Goal: Information Seeking & Learning: Learn about a topic

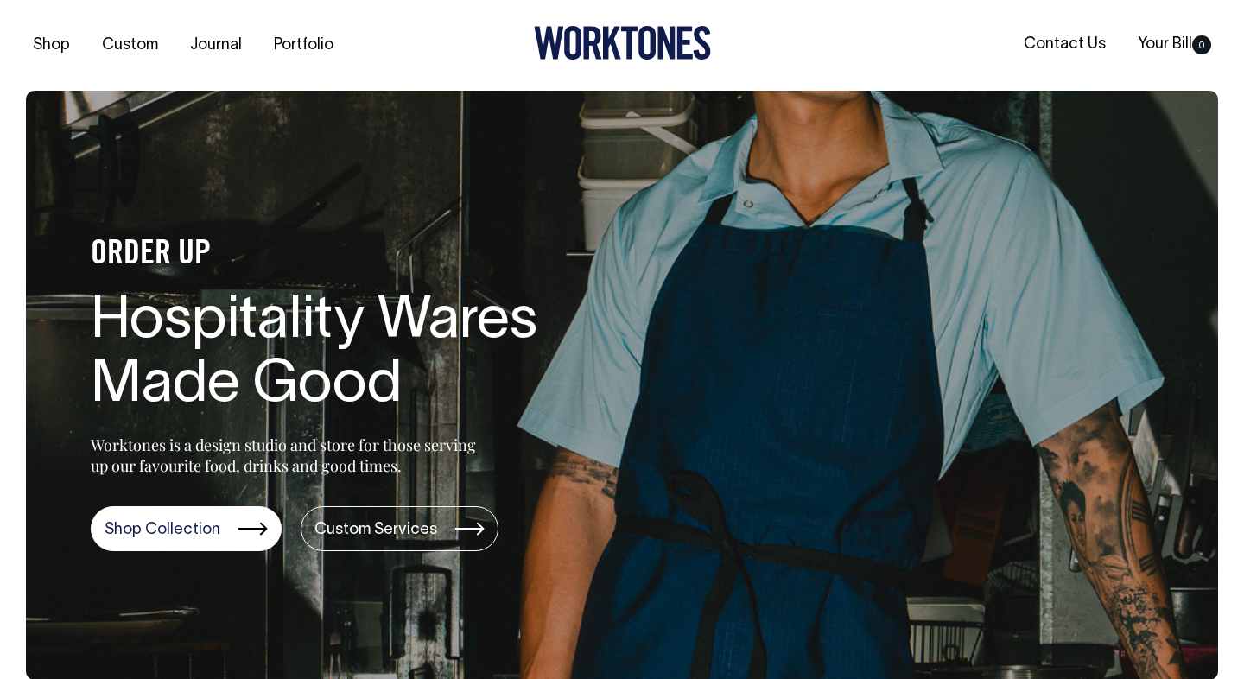
click at [309, 31] on link "Portfolio" at bounding box center [303, 45] width 73 height 29
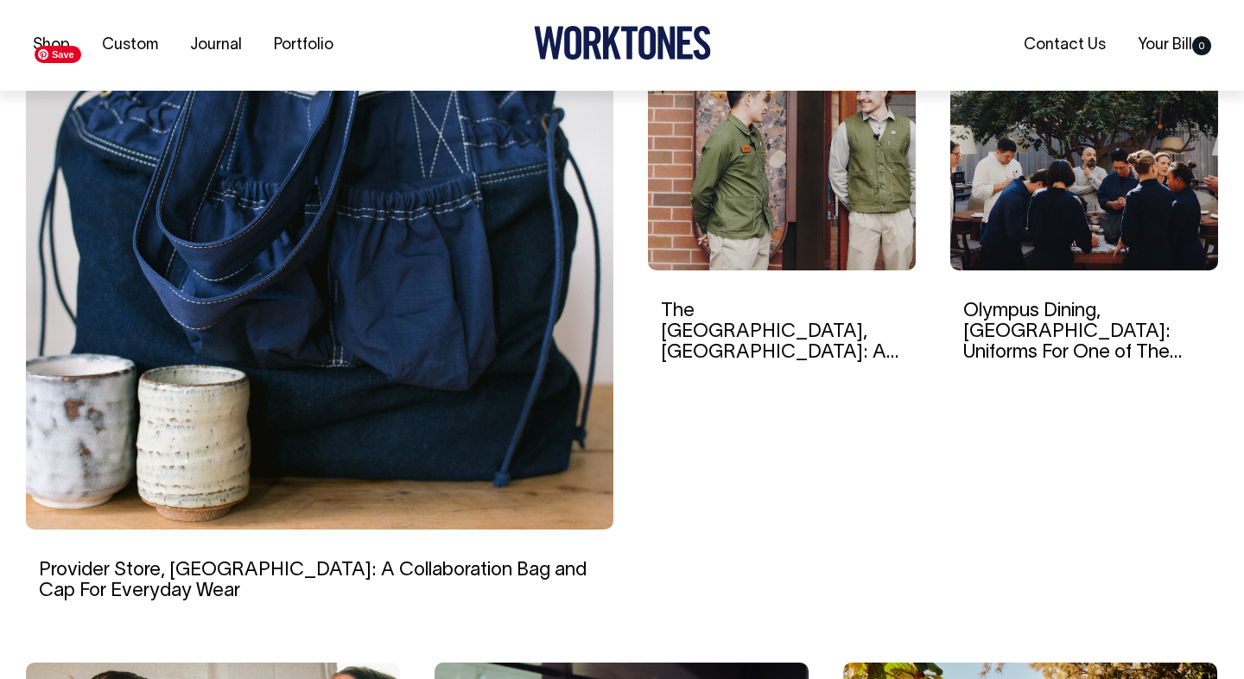
scroll to position [571, 0]
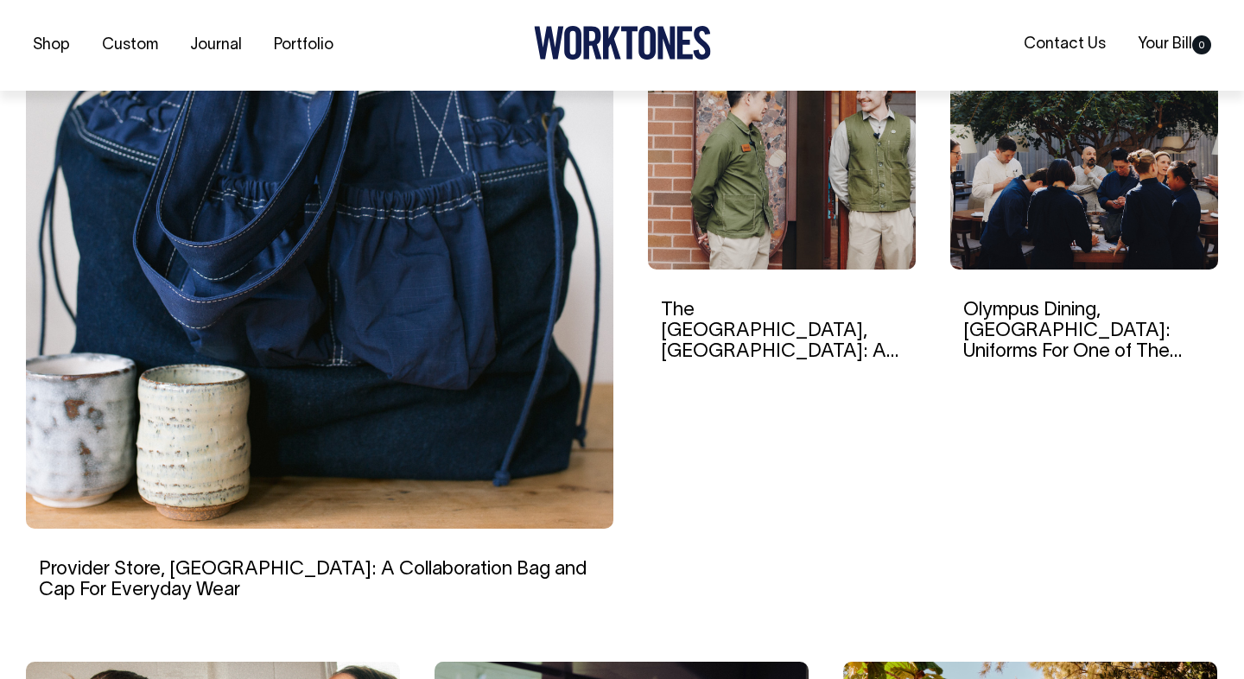
click at [1047, 340] on h6 "Olympus Dining, Sydney: Uniforms For One of The City’s Most Impressive Dining R…" at bounding box center [1084, 332] width 242 height 64
click at [1049, 240] on img at bounding box center [1084, 152] width 268 height 233
click at [399, 386] on img at bounding box center [319, 282] width 587 height 492
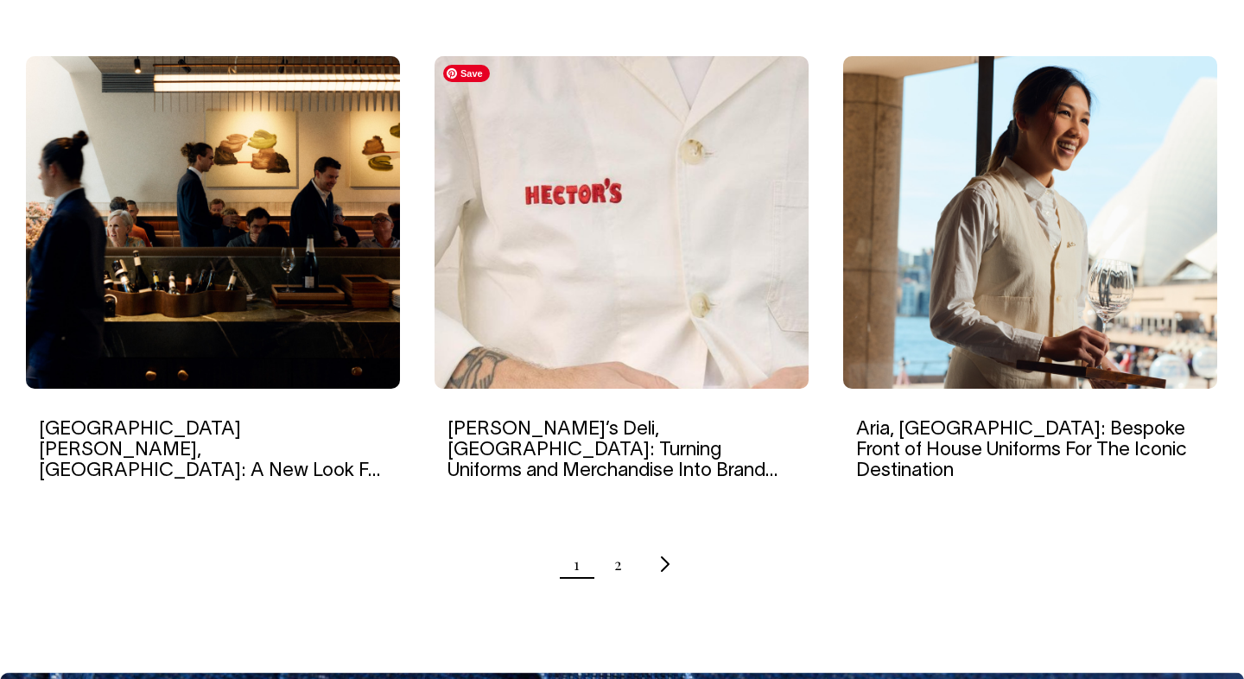
scroll to position [1663, 0]
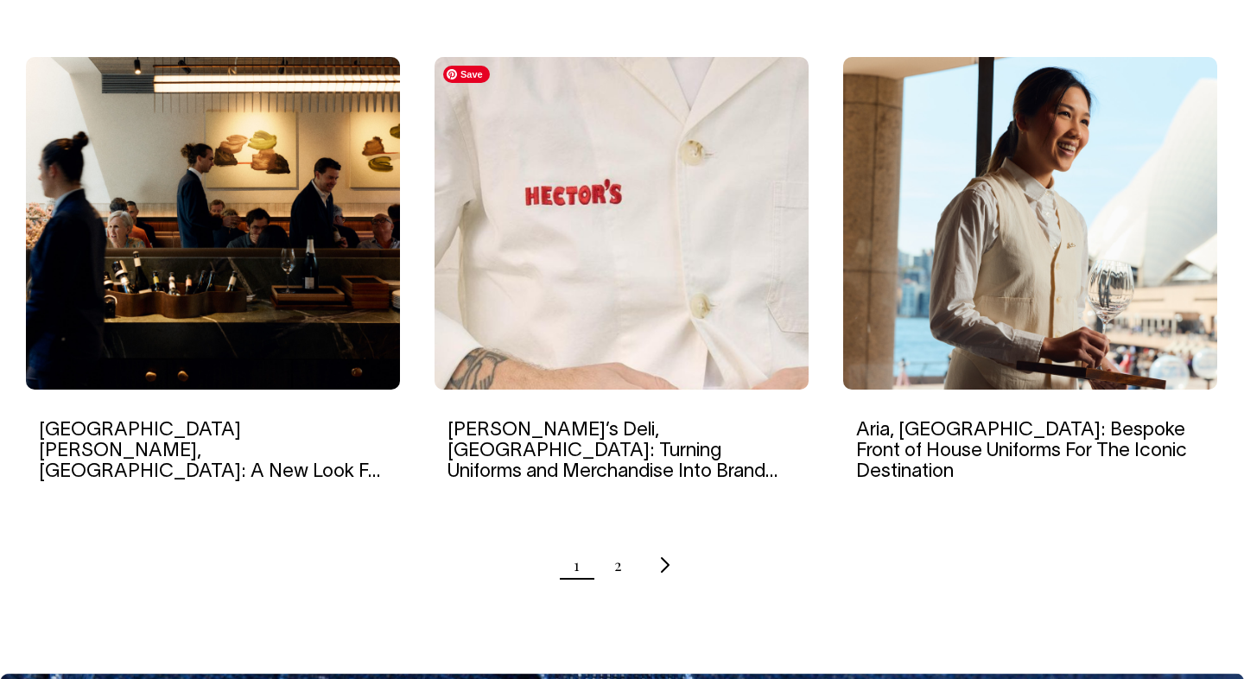
click at [612, 277] on img at bounding box center [622, 223] width 374 height 333
click at [621, 563] on link "2" at bounding box center [618, 564] width 8 height 43
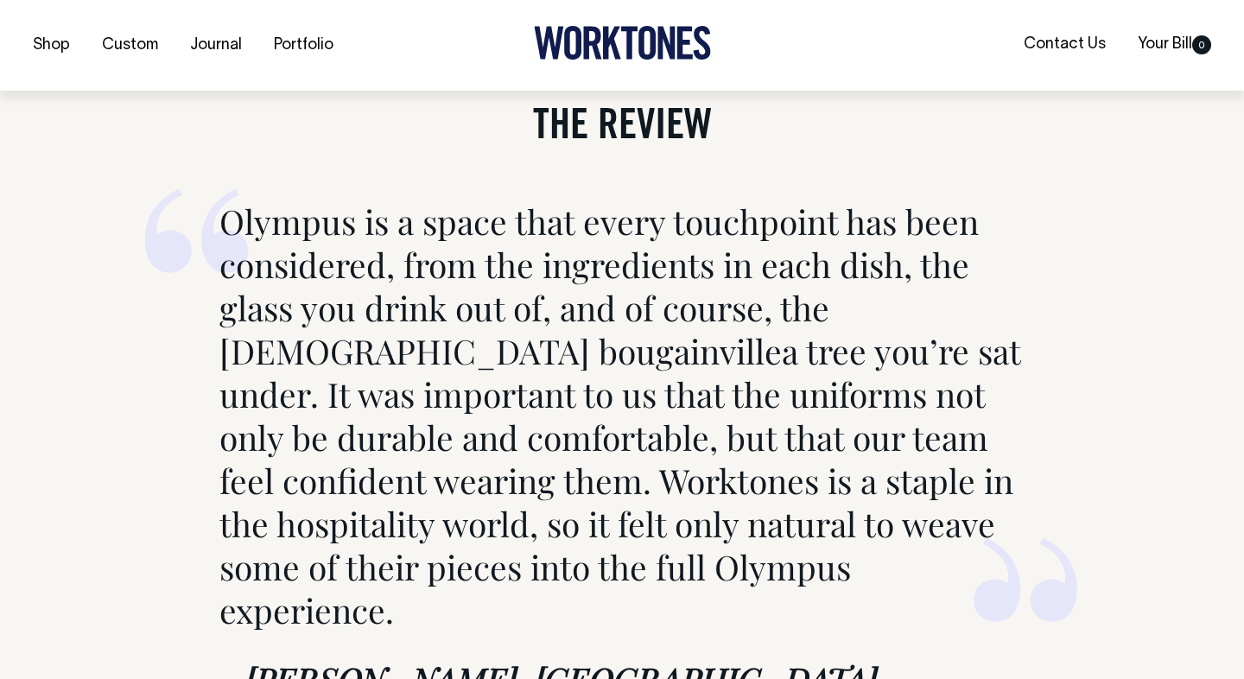
scroll to position [6583, 0]
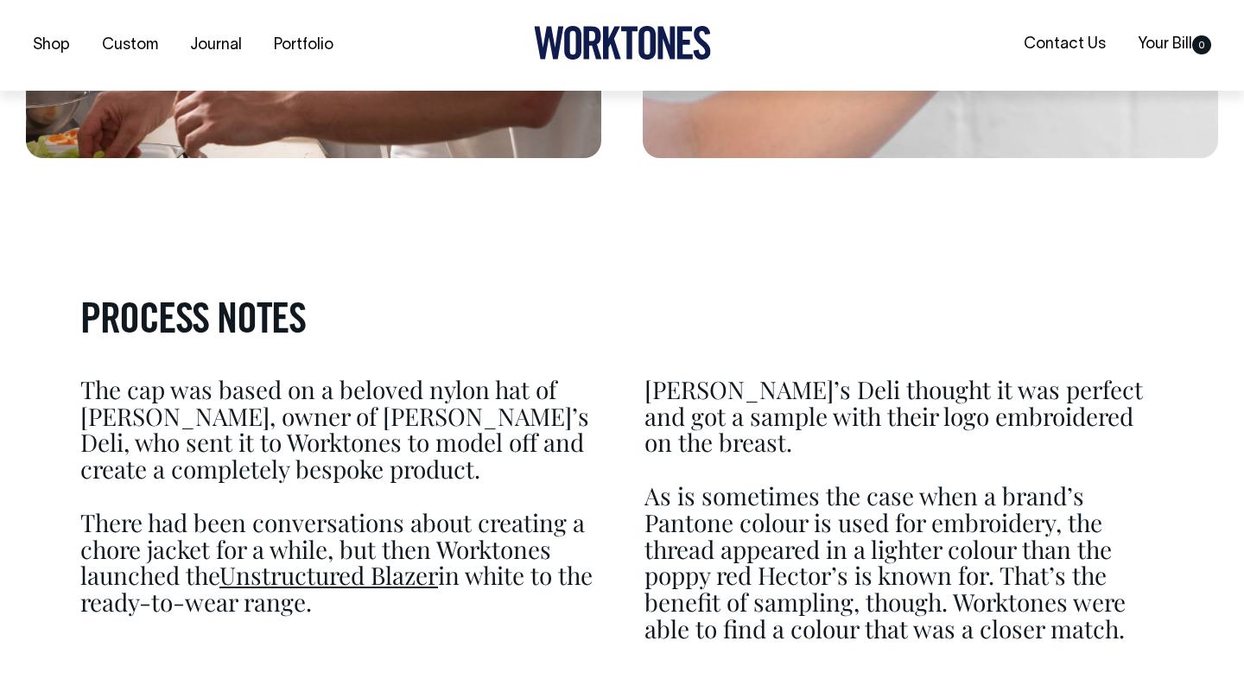
scroll to position [3679, 0]
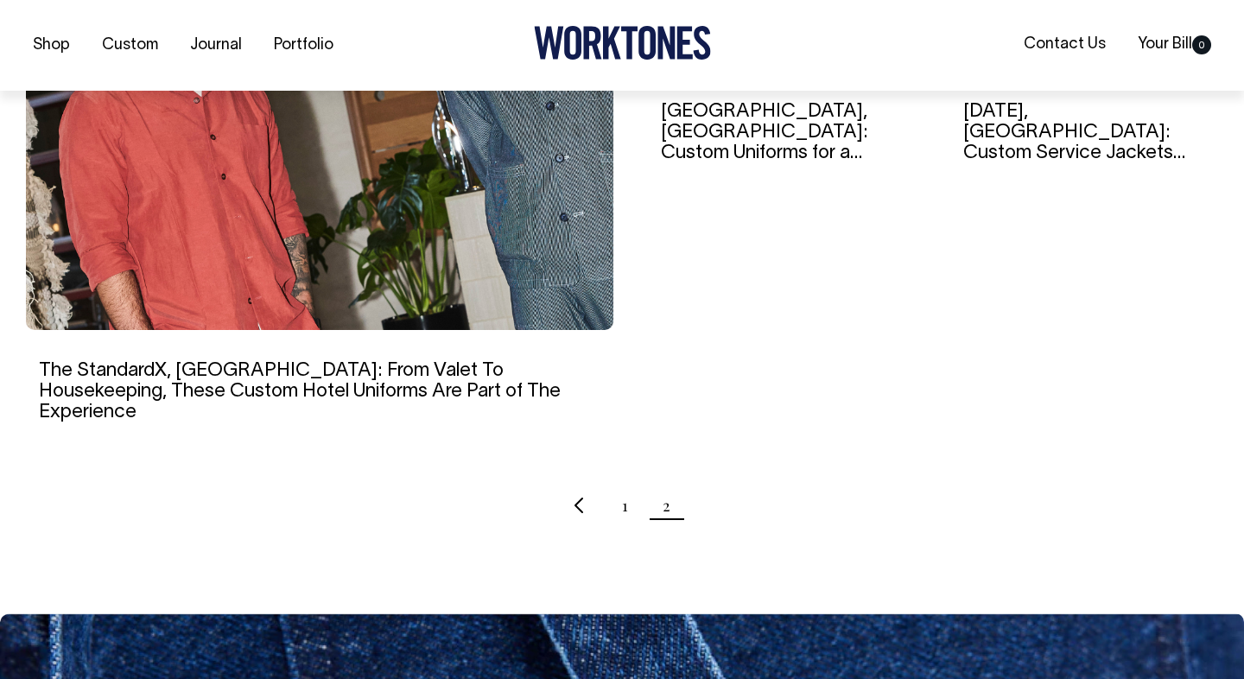
scroll to position [771, 0]
